Goal: Information Seeking & Learning: Learn about a topic

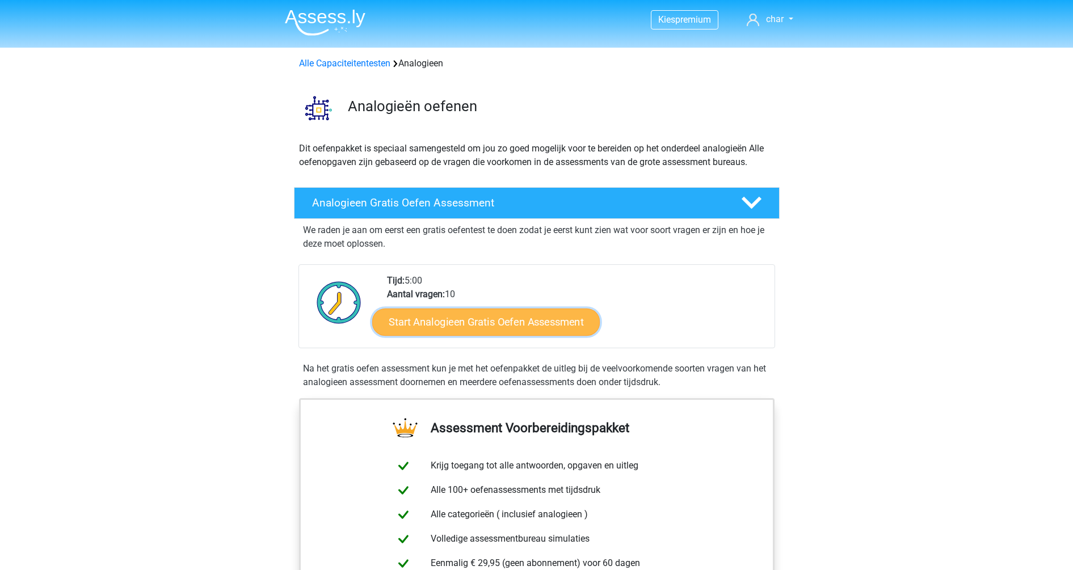
click at [490, 332] on link "Start Analogieen Gratis Oefen Assessment" at bounding box center [486, 321] width 228 height 27
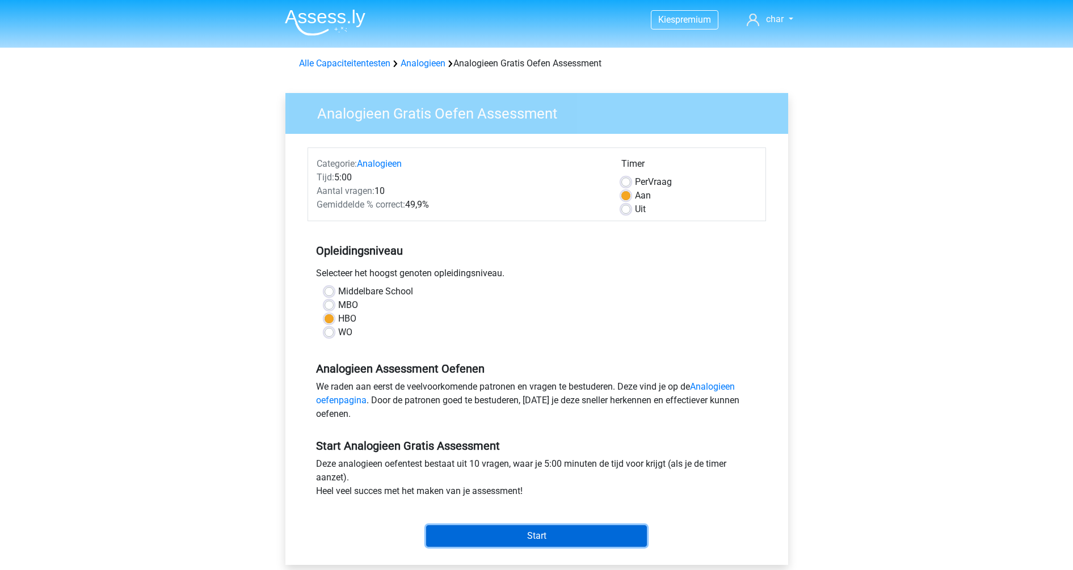
click at [492, 530] on input "Start" at bounding box center [536, 537] width 221 height 22
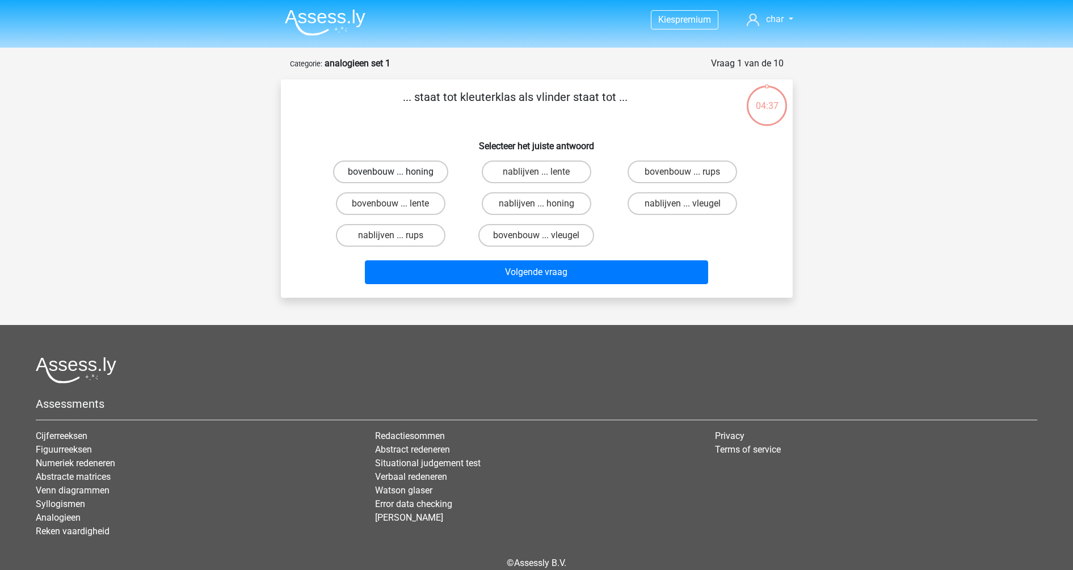
click at [384, 167] on label "bovenbouw ... honing" at bounding box center [390, 172] width 115 height 23
click at [391, 172] on input "bovenbouw ... honing" at bounding box center [394, 175] width 7 height 7
radio input "true"
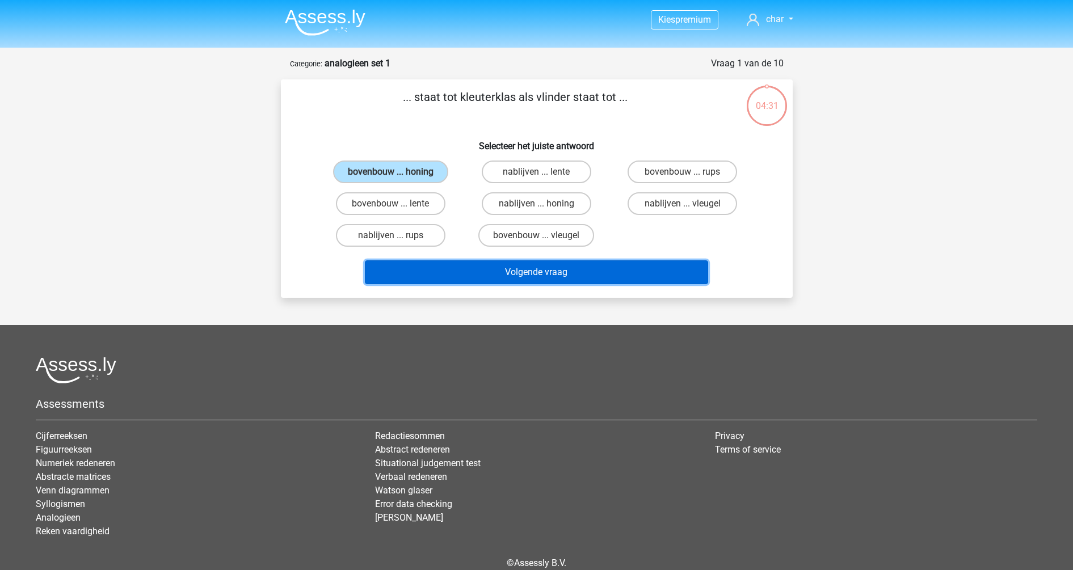
click at [547, 267] on button "Volgende vraag" at bounding box center [536, 273] width 343 height 24
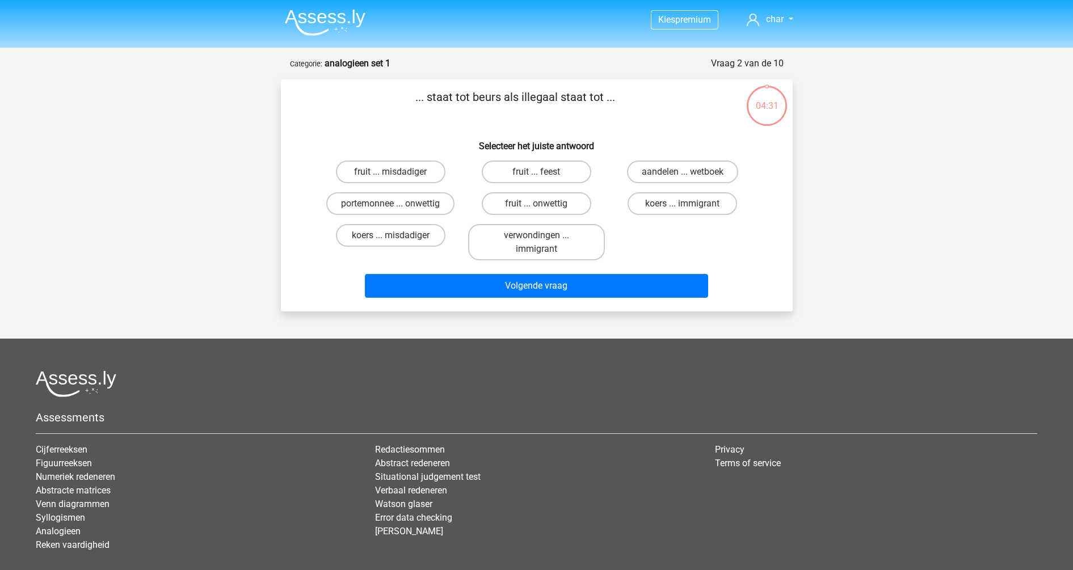
scroll to position [57, 0]
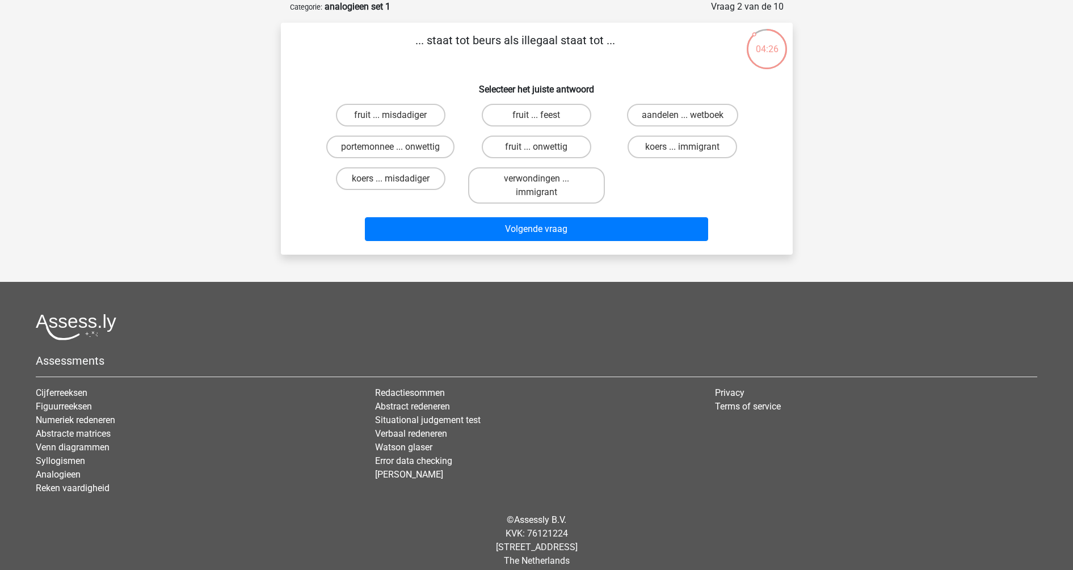
click at [394, 183] on input "koers ... misdadiger" at bounding box center [394, 182] width 7 height 7
radio input "true"
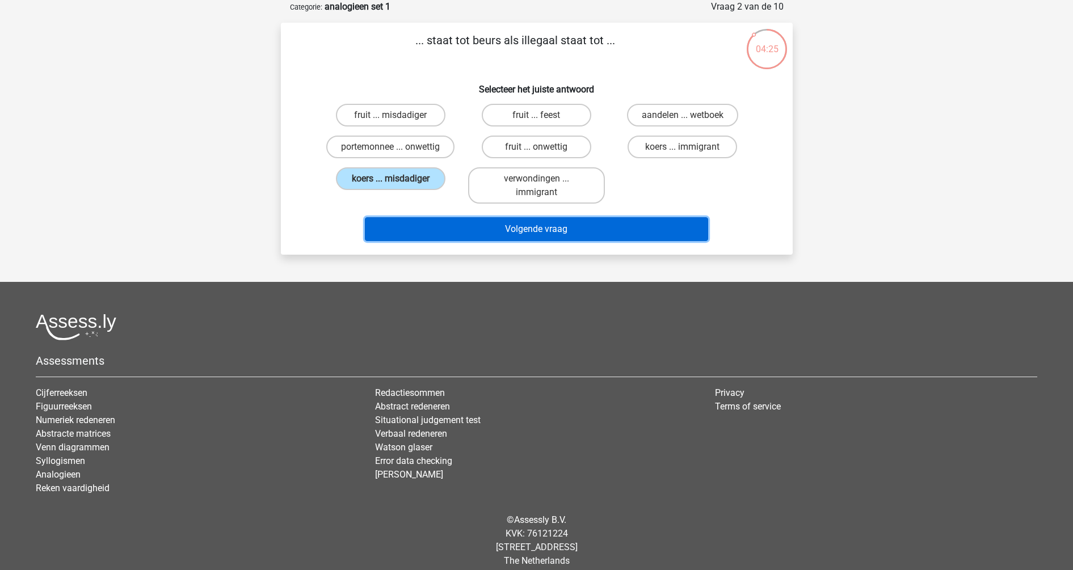
click at [435, 237] on button "Volgende vraag" at bounding box center [536, 229] width 343 height 24
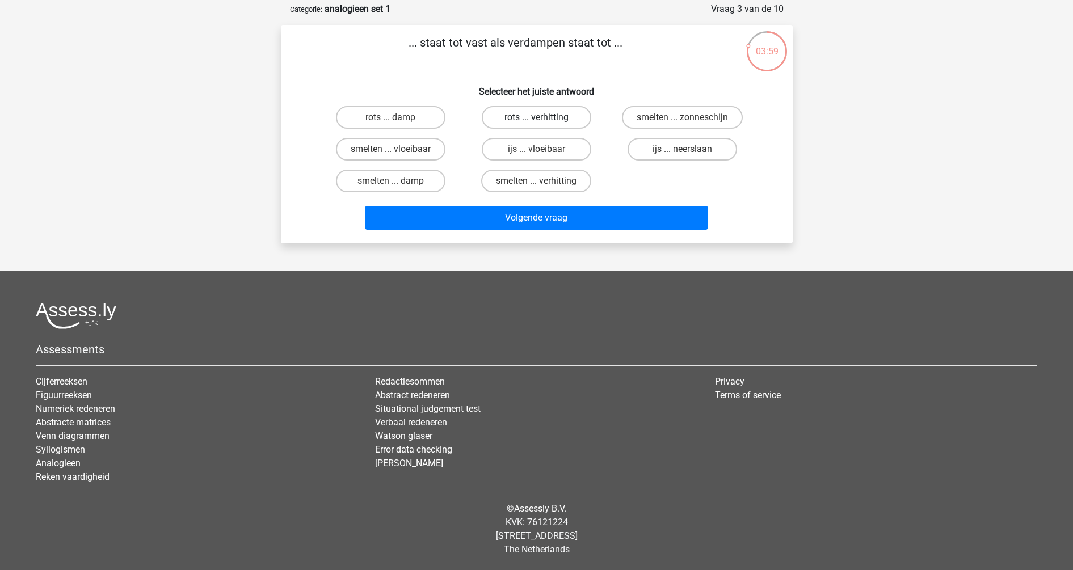
click at [511, 113] on label "rots ... verhitting" at bounding box center [537, 117] width 110 height 23
click at [536, 118] on input "rots ... verhitting" at bounding box center [539, 121] width 7 height 7
radio input "true"
click at [511, 113] on label "rots ... verhitting" at bounding box center [537, 117] width 110 height 23
click at [536, 118] on input "rots ... verhitting" at bounding box center [539, 121] width 7 height 7
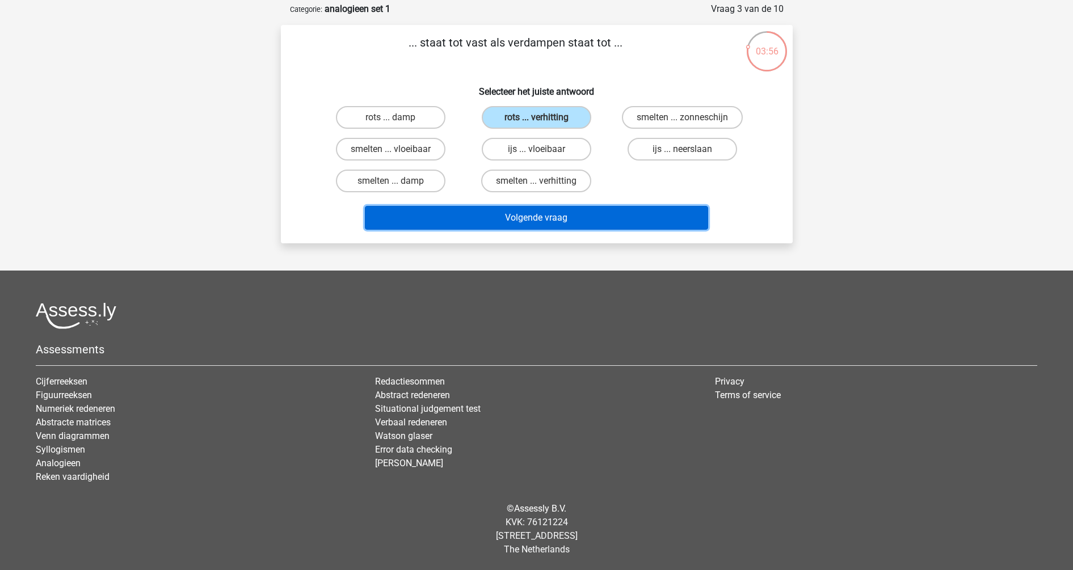
click at [504, 209] on button "Volgende vraag" at bounding box center [536, 218] width 343 height 24
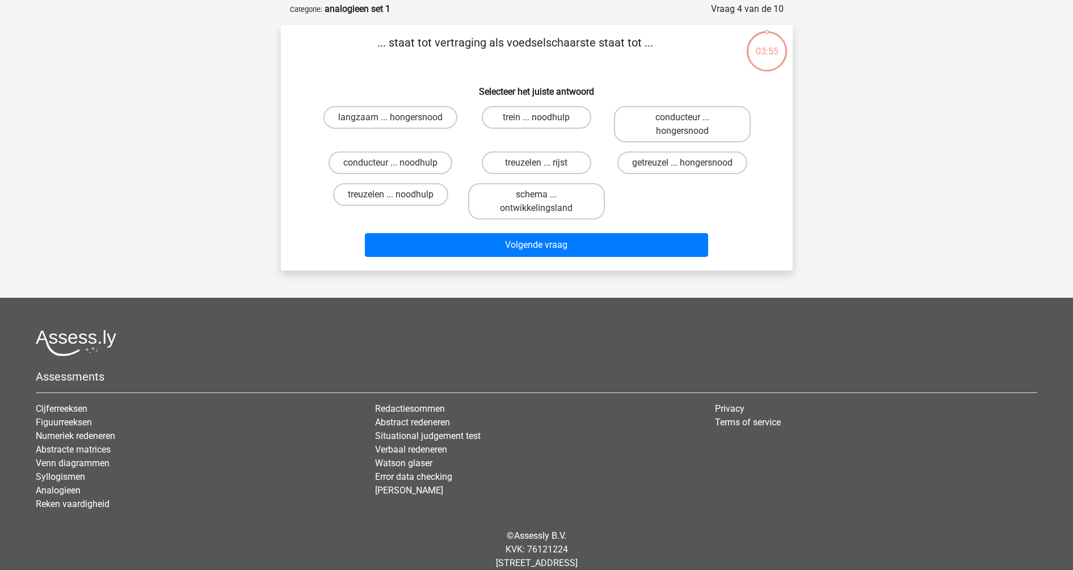
scroll to position [57, 0]
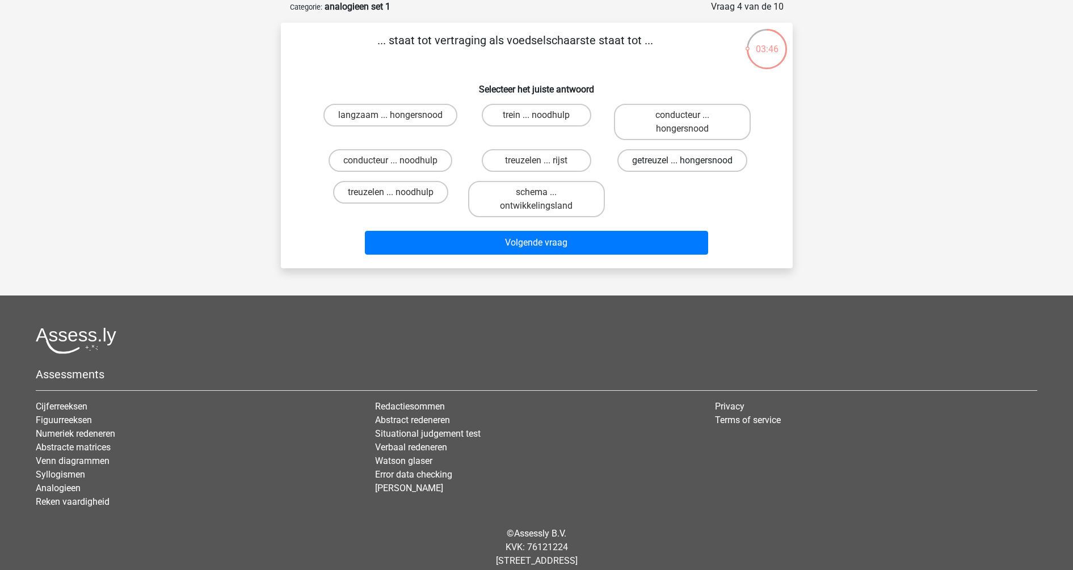
click at [640, 161] on label "getreuzel ... hongersnood" at bounding box center [683, 160] width 130 height 23
click at [683, 161] on input "getreuzel ... hongersnood" at bounding box center [686, 164] width 7 height 7
radio input "true"
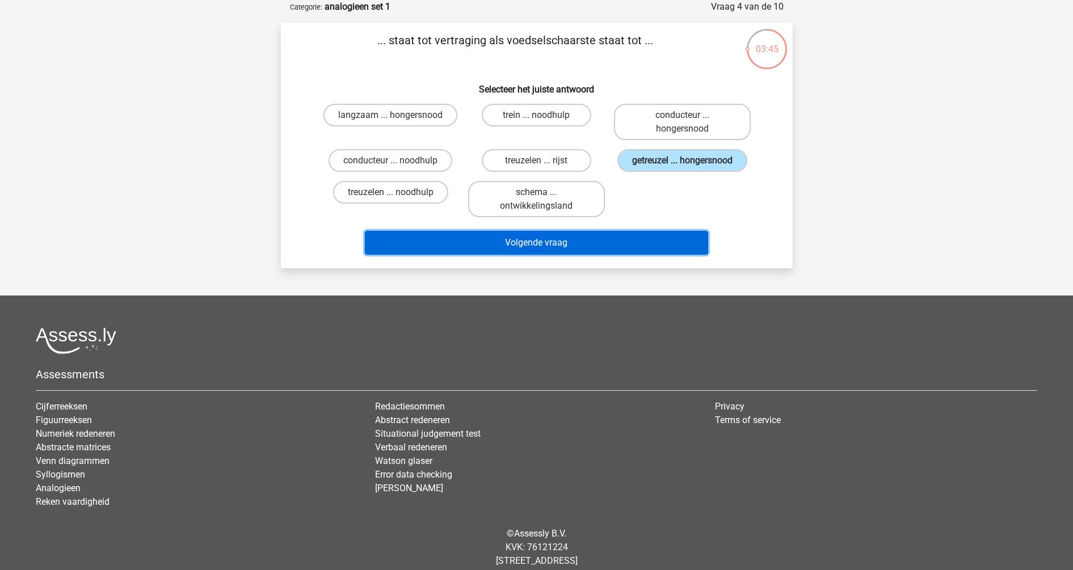
click at [616, 244] on button "Volgende vraag" at bounding box center [536, 243] width 343 height 24
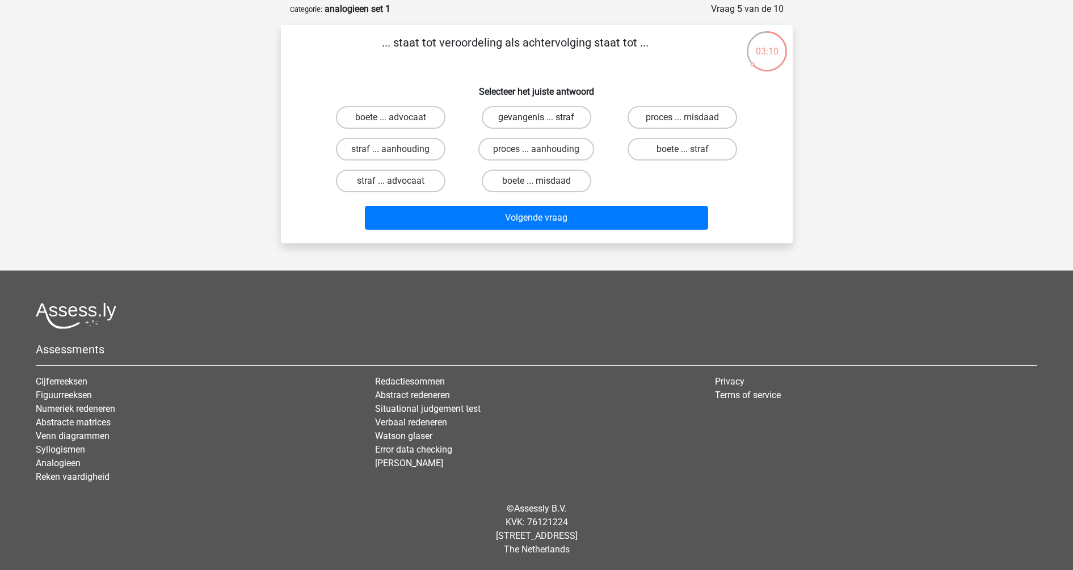
click at [505, 111] on label "gevangenis ... straf" at bounding box center [537, 117] width 110 height 23
click at [536, 118] on input "gevangenis ... straf" at bounding box center [539, 121] width 7 height 7
radio input "true"
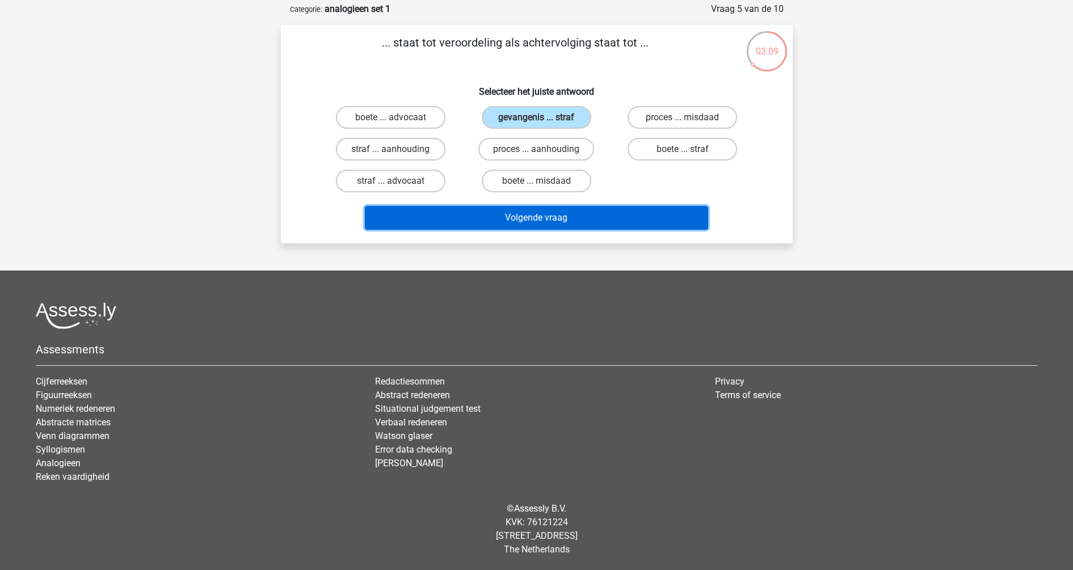
click at [537, 210] on button "Volgende vraag" at bounding box center [536, 218] width 343 height 24
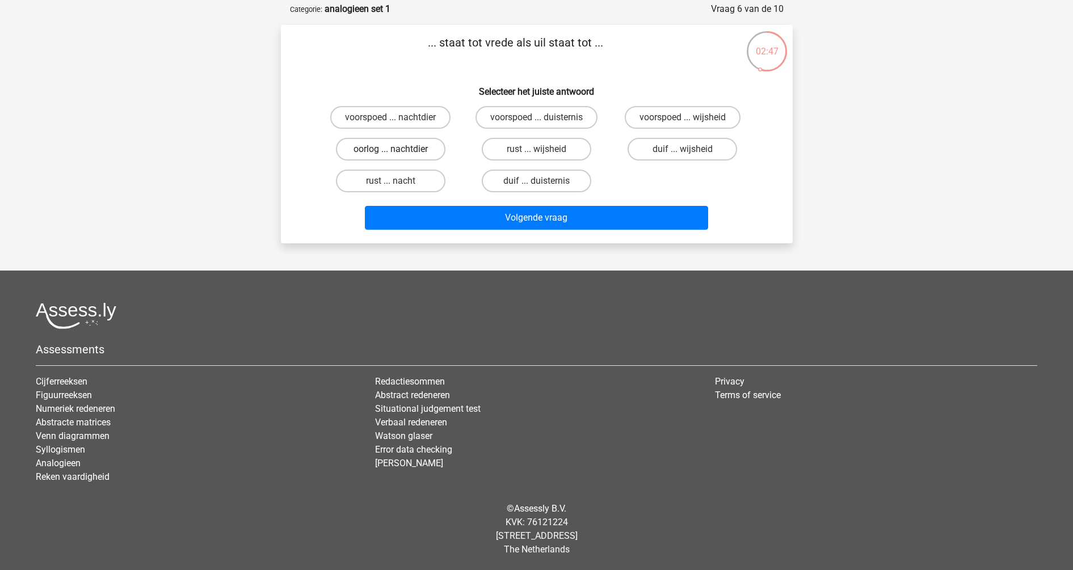
click at [381, 149] on label "oorlog ... nachtdier" at bounding box center [391, 149] width 110 height 23
click at [391, 149] on input "oorlog ... nachtdier" at bounding box center [394, 152] width 7 height 7
radio input "true"
click at [389, 184] on label "rust ... nacht" at bounding box center [391, 181] width 110 height 23
click at [391, 184] on input "rust ... nacht" at bounding box center [394, 184] width 7 height 7
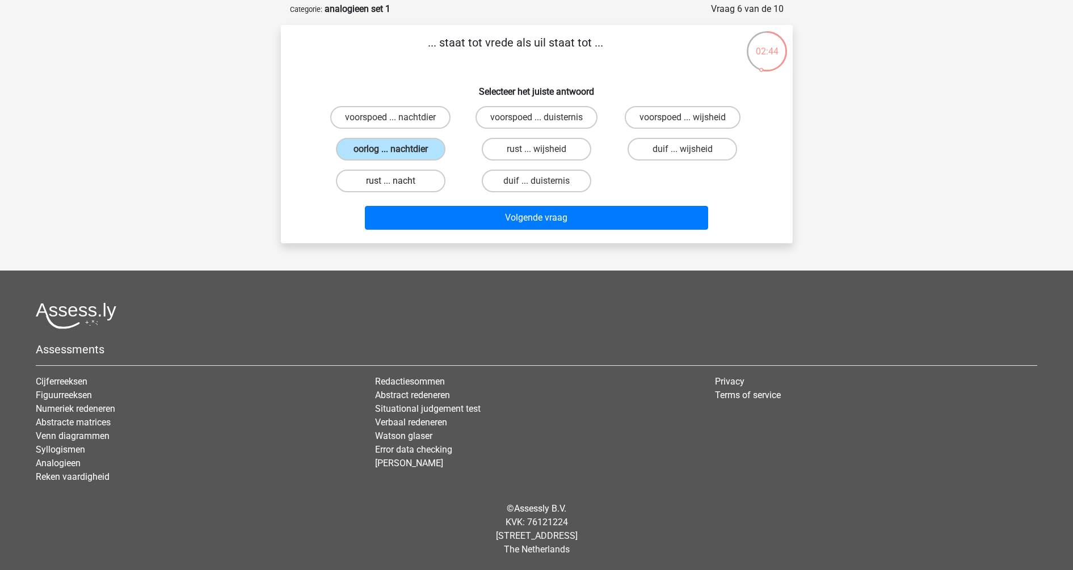
radio input "true"
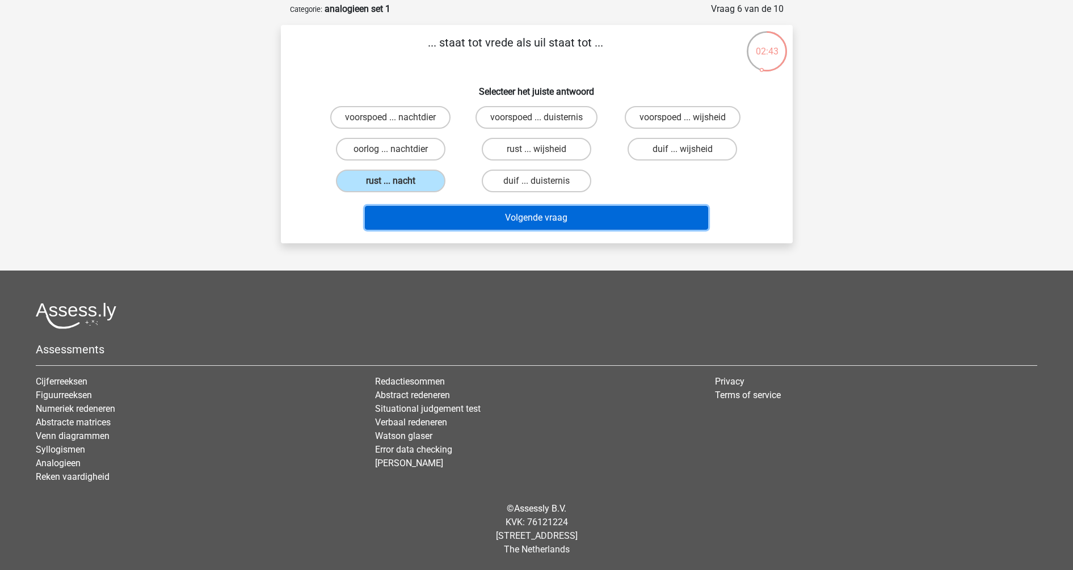
click at [433, 220] on button "Volgende vraag" at bounding box center [536, 218] width 343 height 24
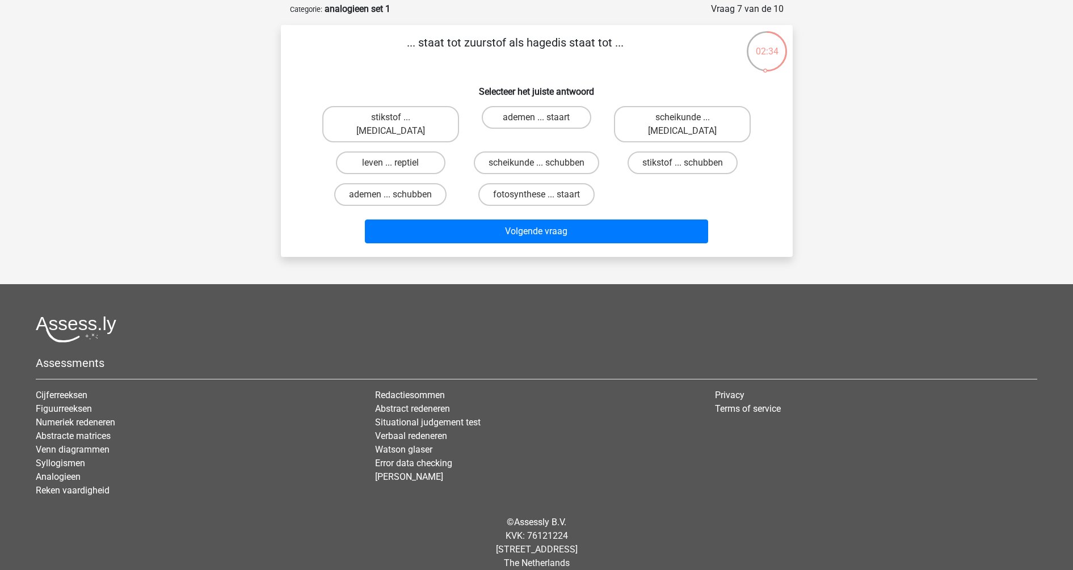
click at [395, 163] on input "leven ... reptiel" at bounding box center [394, 166] width 7 height 7
radio input "true"
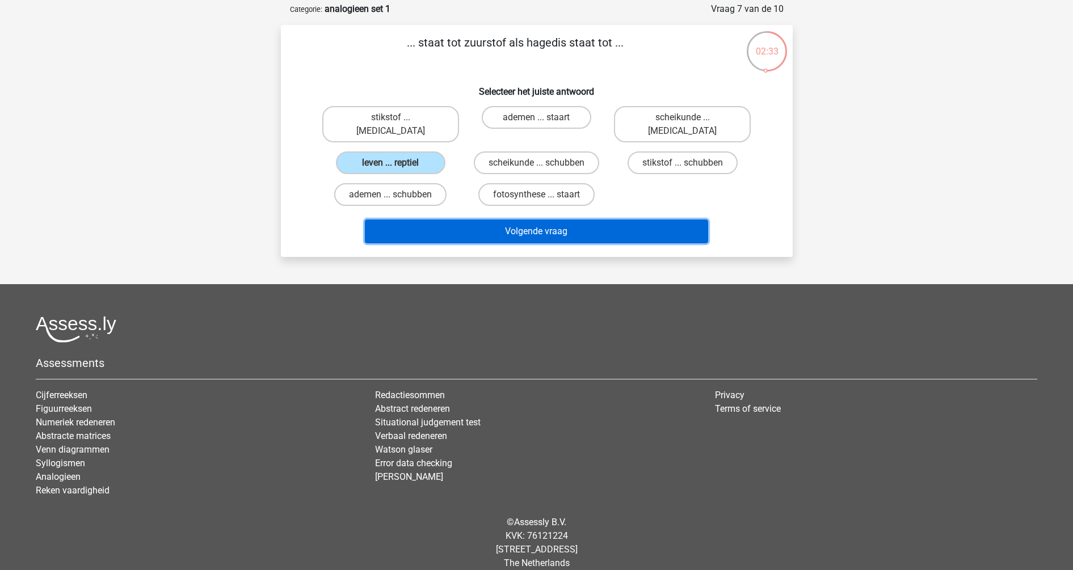
click at [443, 220] on button "Volgende vraag" at bounding box center [536, 232] width 343 height 24
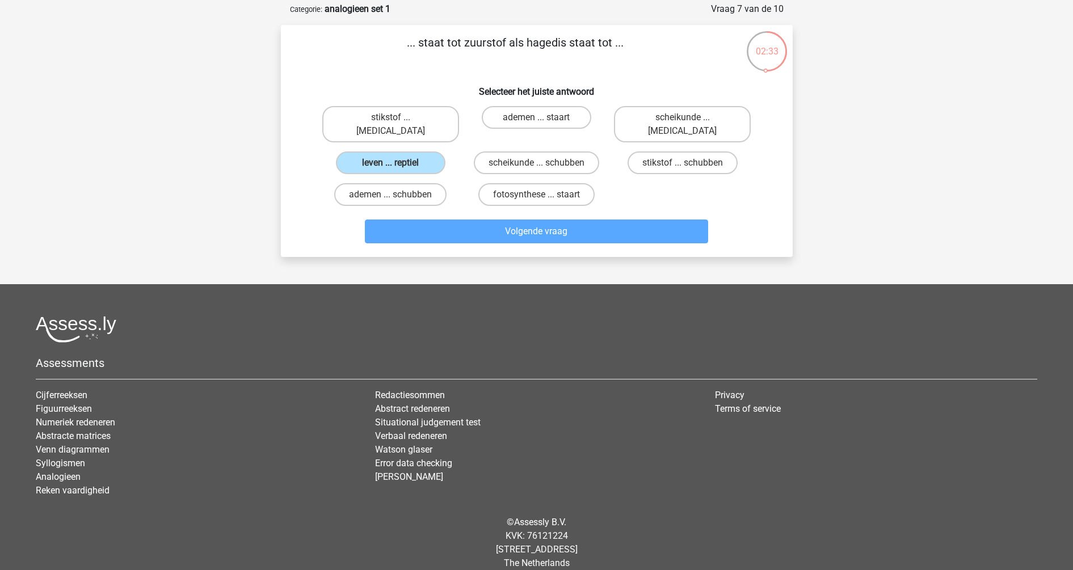
scroll to position [57, 0]
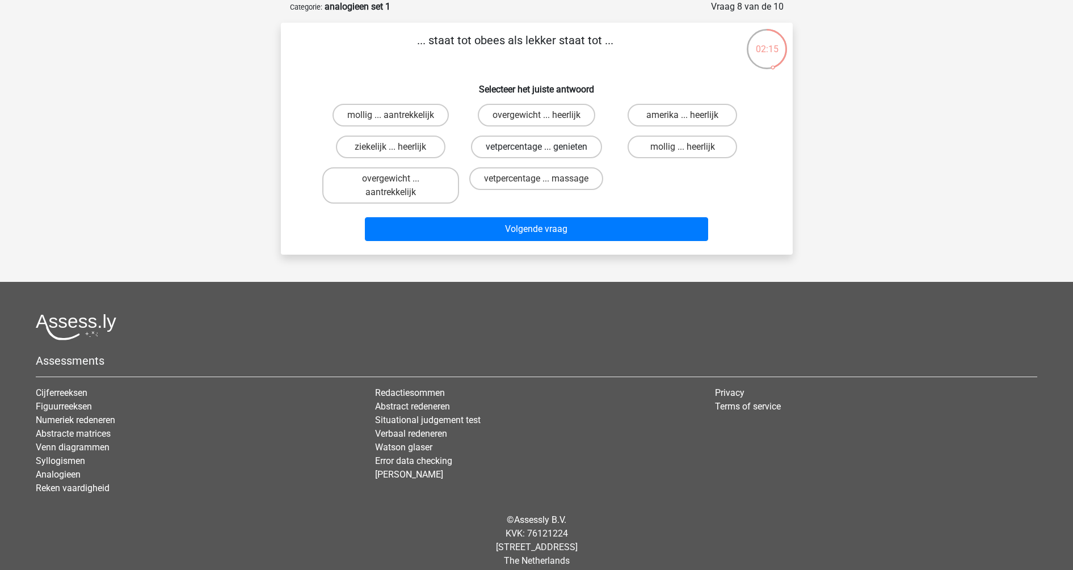
click at [506, 147] on label "vetpercentage ... genieten" at bounding box center [536, 147] width 131 height 23
click at [536, 147] on input "vetpercentage ... genieten" at bounding box center [539, 150] width 7 height 7
radio input "true"
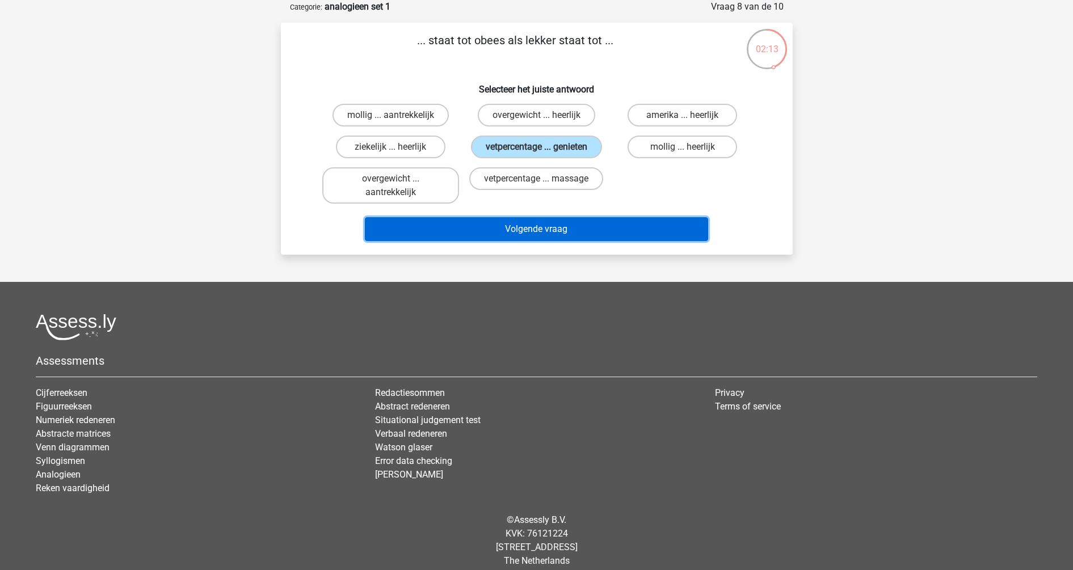
click at [527, 225] on button "Volgende vraag" at bounding box center [536, 229] width 343 height 24
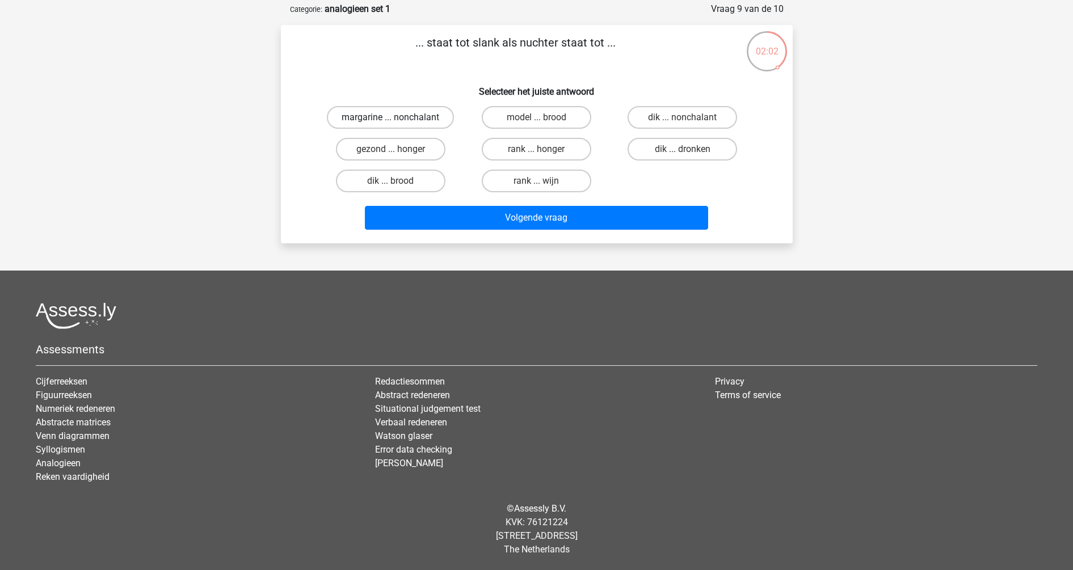
click at [413, 122] on label "margarine ... nonchalant" at bounding box center [390, 117] width 127 height 23
click at [398, 122] on input "margarine ... nonchalant" at bounding box center [394, 121] width 7 height 7
radio input "true"
click at [387, 145] on label "gezond ... honger" at bounding box center [391, 149] width 110 height 23
click at [391, 149] on input "gezond ... honger" at bounding box center [394, 152] width 7 height 7
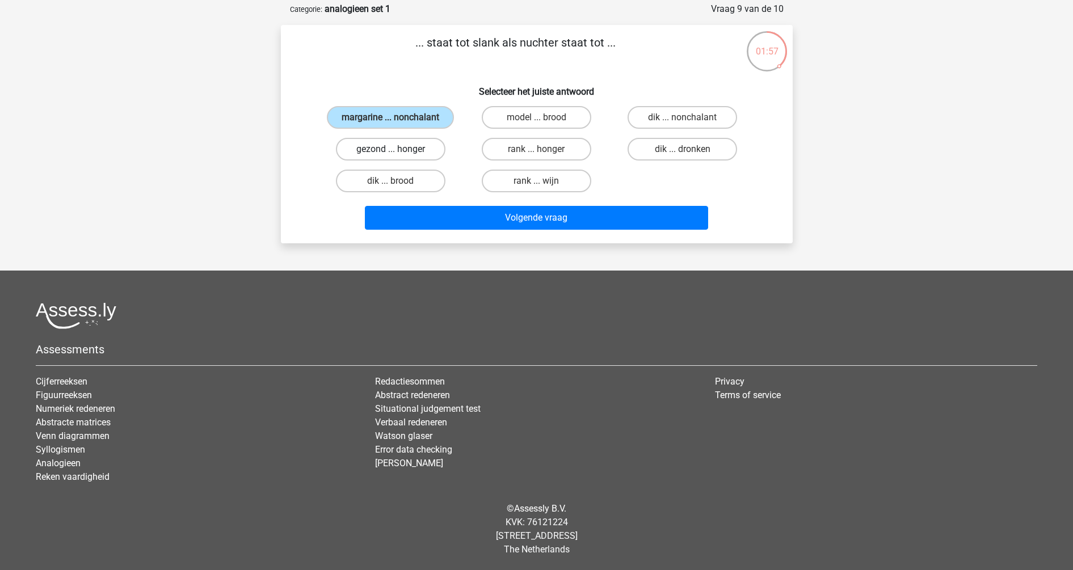
radio input "true"
click at [405, 118] on label "margarine ... nonchalant" at bounding box center [390, 117] width 127 height 23
click at [398, 118] on input "margarine ... nonchalant" at bounding box center [394, 121] width 7 height 7
radio input "true"
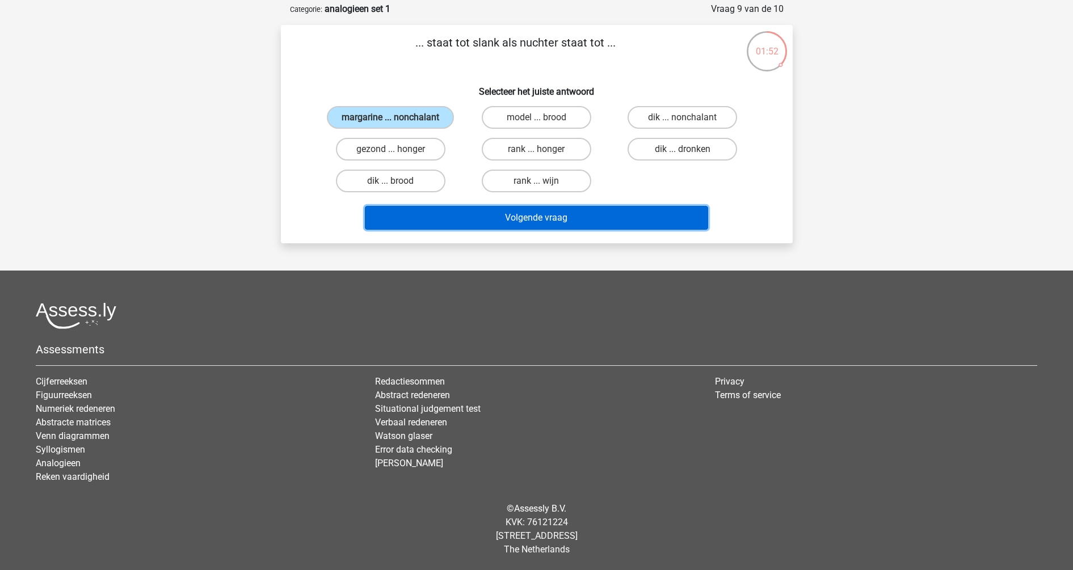
click at [455, 216] on button "Volgende vraag" at bounding box center [536, 218] width 343 height 24
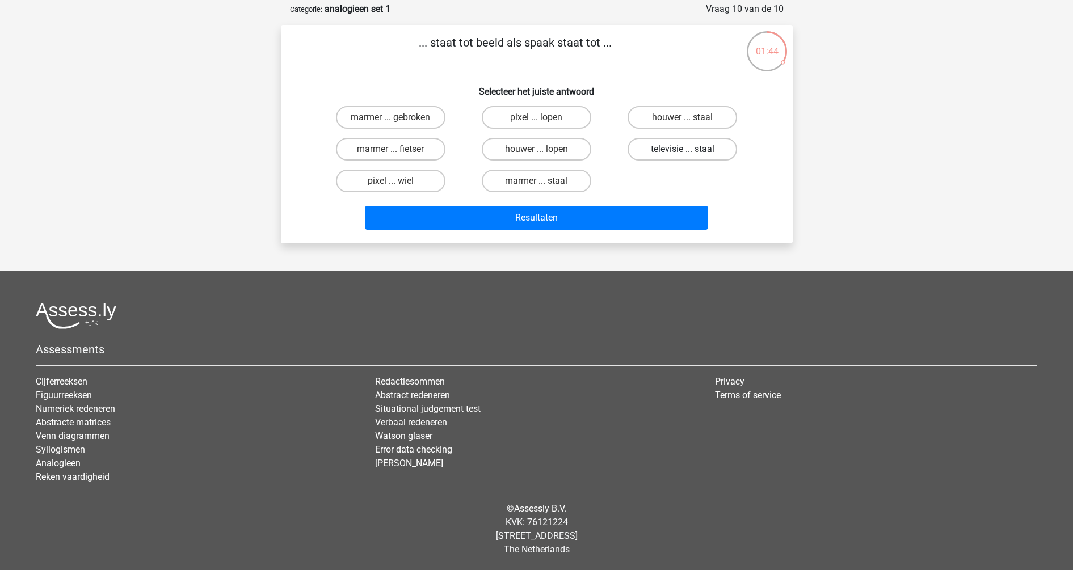
click at [670, 154] on label "televisie ... staal" at bounding box center [683, 149] width 110 height 23
click at [683, 154] on input "televisie ... staal" at bounding box center [686, 152] width 7 height 7
radio input "true"
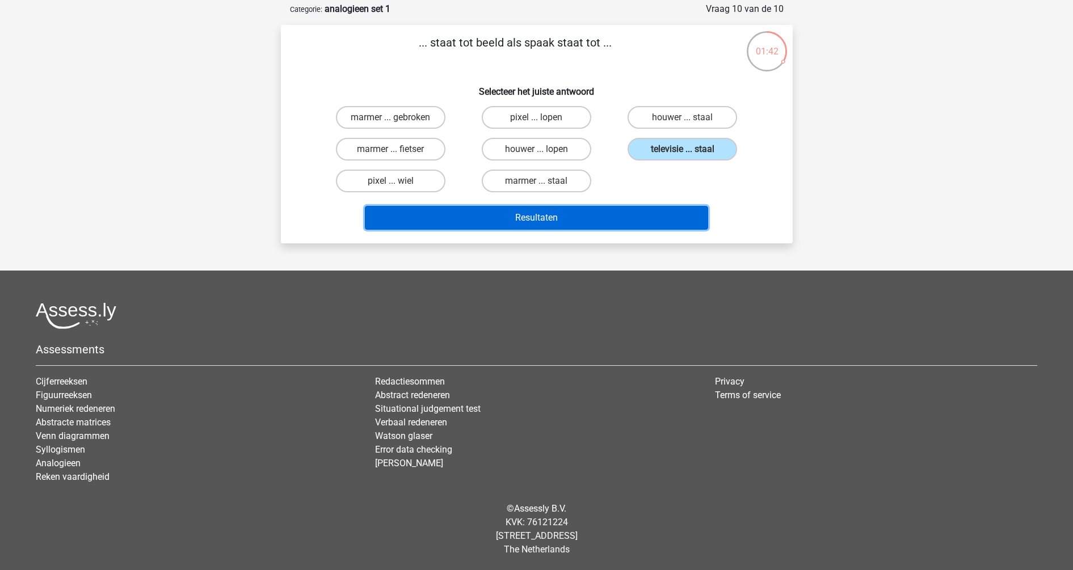
click at [557, 228] on button "Resultaten" at bounding box center [536, 218] width 343 height 24
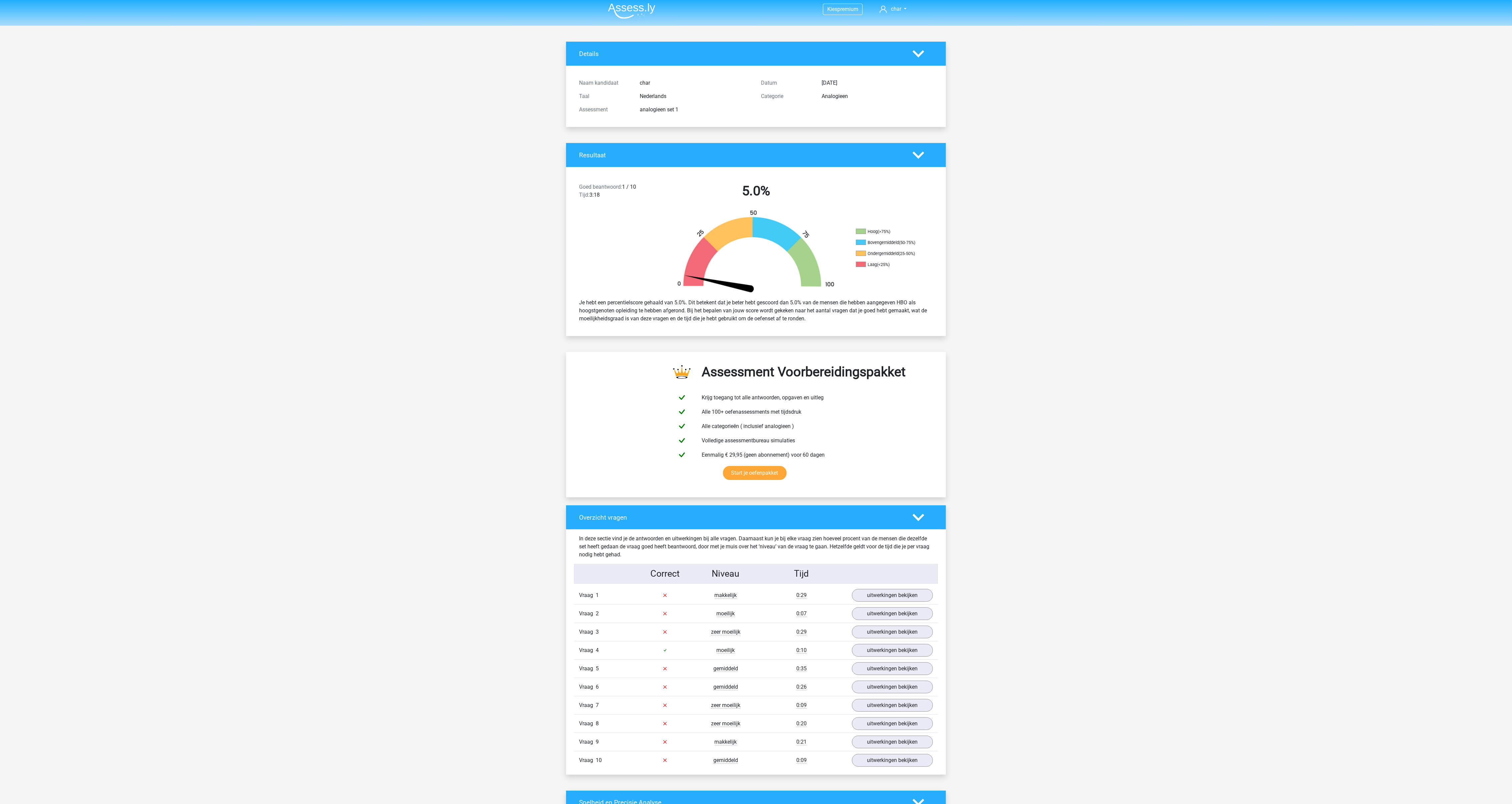
scroll to position [196, 0]
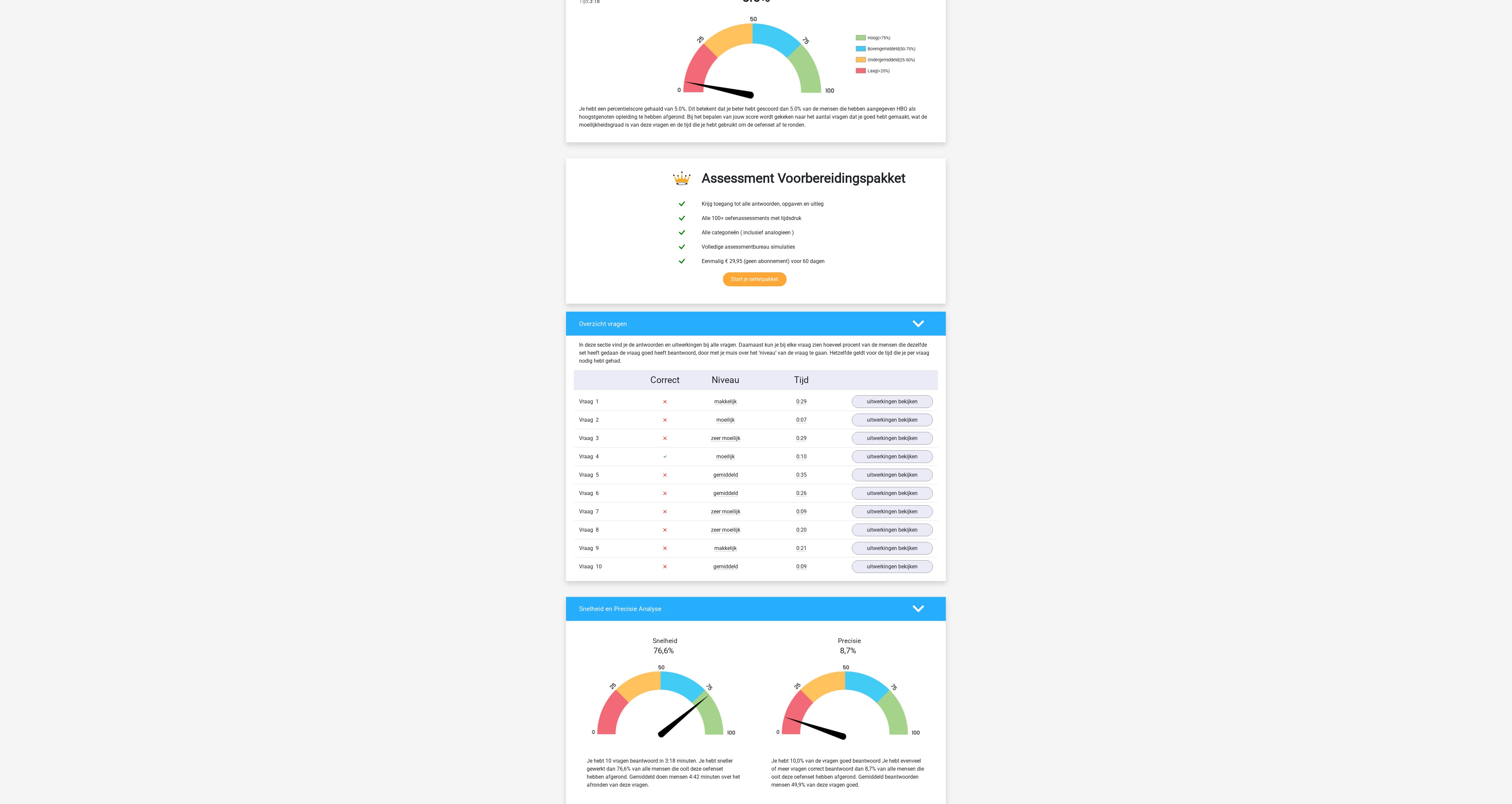
click at [630, 321] on div at bounding box center [923, 324] width 31 height 12
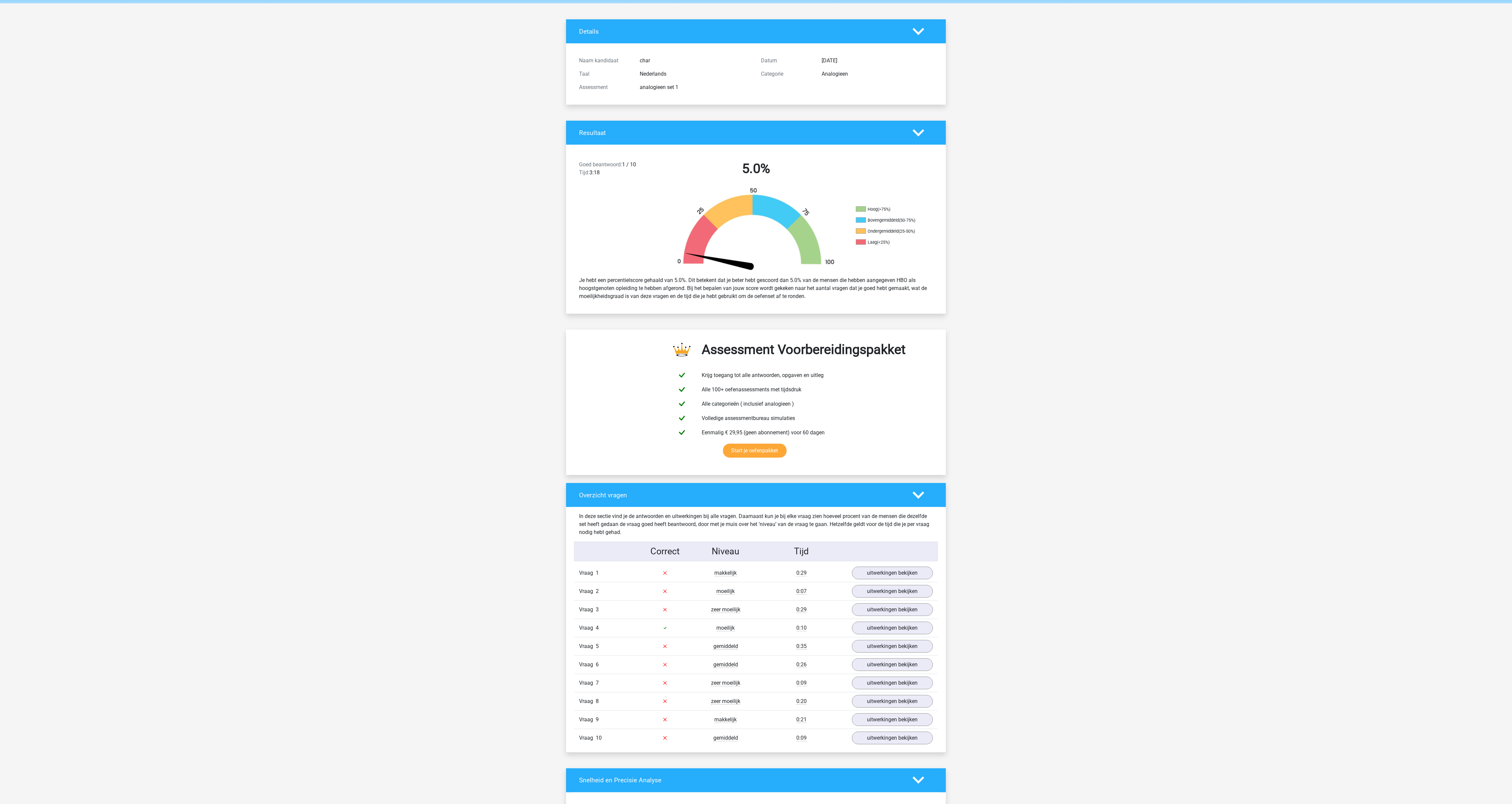
scroll to position [0, 0]
